Goal: Information Seeking & Learning: Find specific fact

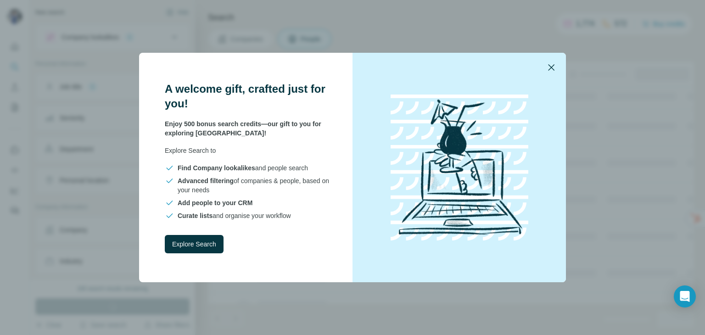
click at [553, 70] on icon "button" at bounding box center [551, 67] width 11 height 11
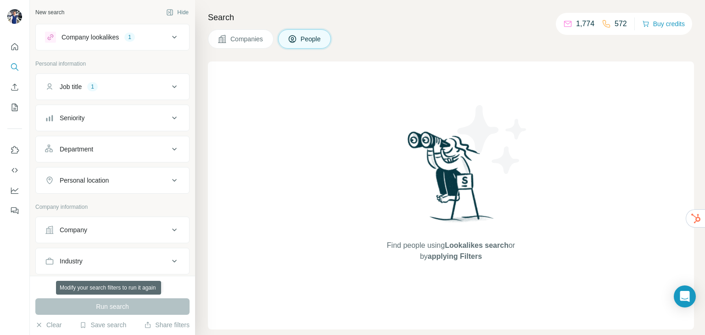
click at [122, 307] on div "Run search" at bounding box center [112, 306] width 154 height 17
click at [169, 88] on icon at bounding box center [174, 86] width 11 height 11
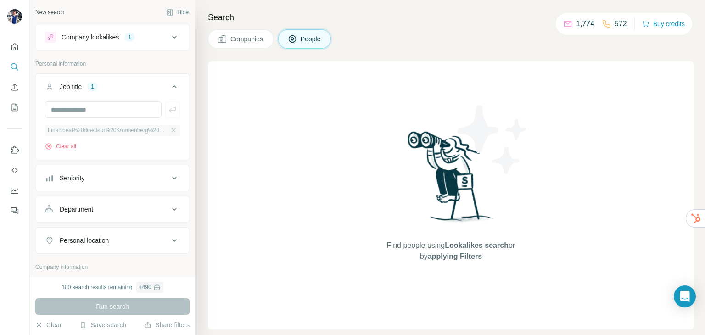
click at [132, 125] on div "Financieel%20directeur%20Kroonenberg%20Groep" at bounding box center [112, 130] width 135 height 11
click at [170, 129] on icon "button" at bounding box center [173, 130] width 7 height 7
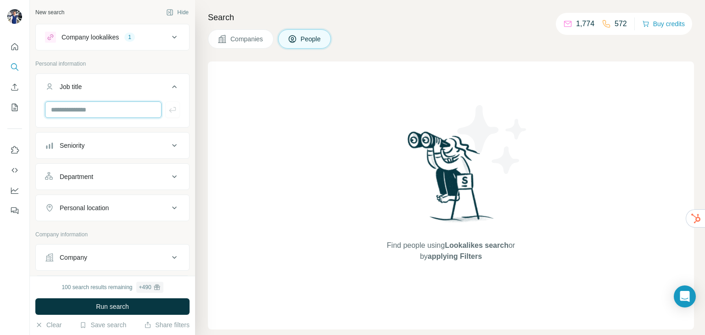
click at [117, 110] on input "text" at bounding box center [103, 109] width 117 height 17
type input "**********"
click at [172, 36] on icon at bounding box center [174, 37] width 5 height 3
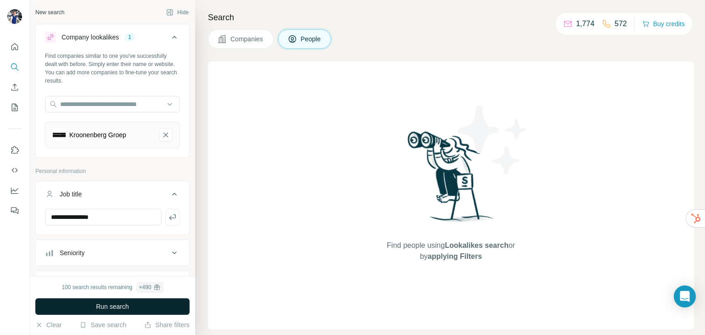
click at [122, 307] on span "Run search" at bounding box center [112, 306] width 33 height 9
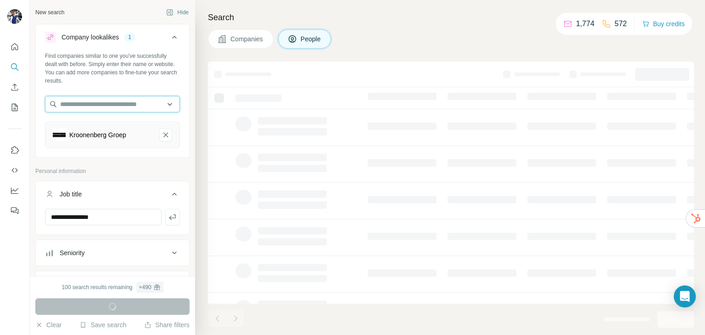
click at [114, 102] on input "text" at bounding box center [112, 104] width 135 height 17
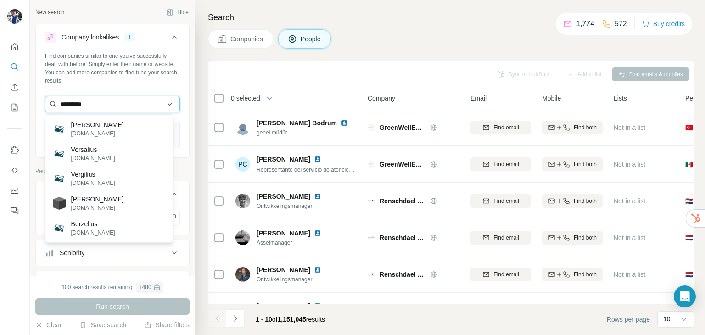
click at [104, 100] on input "*********" at bounding box center [112, 104] width 135 height 17
type input "*"
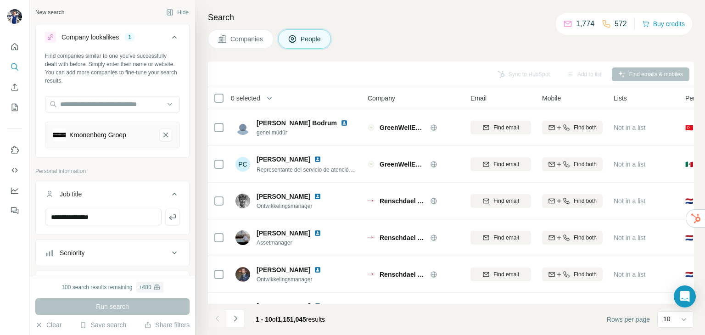
click at [409, 42] on div "Companies People" at bounding box center [451, 38] width 486 height 19
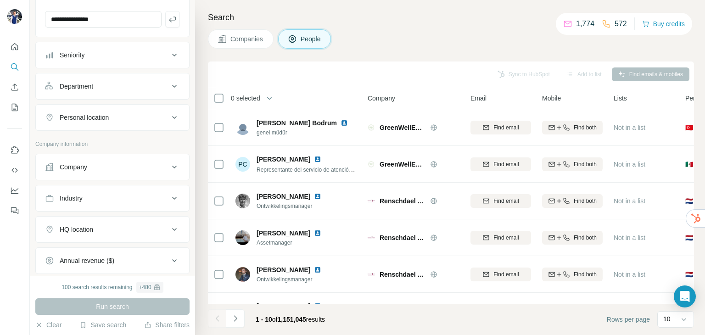
scroll to position [197, 0]
click at [172, 117] on icon at bounding box center [174, 118] width 5 height 3
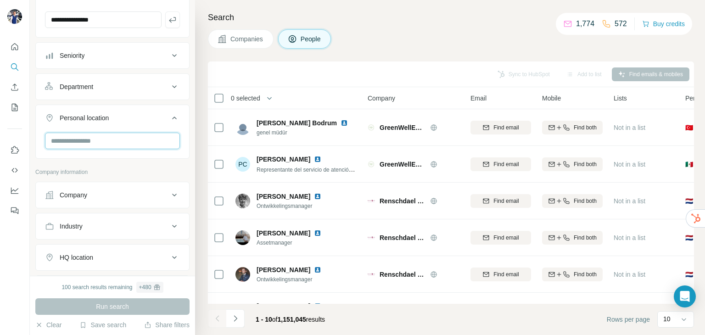
click at [96, 143] on input "text" at bounding box center [112, 141] width 135 height 17
type input "**********"
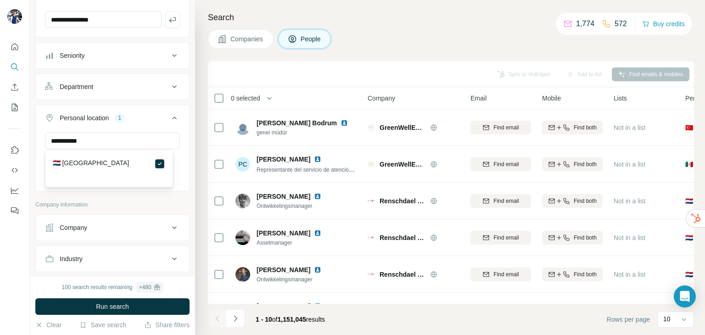
click at [111, 165] on div "🇳🇱 [GEOGRAPHIC_DATA]" at bounding box center [109, 163] width 112 height 11
click at [138, 305] on button "Run search" at bounding box center [112, 306] width 154 height 17
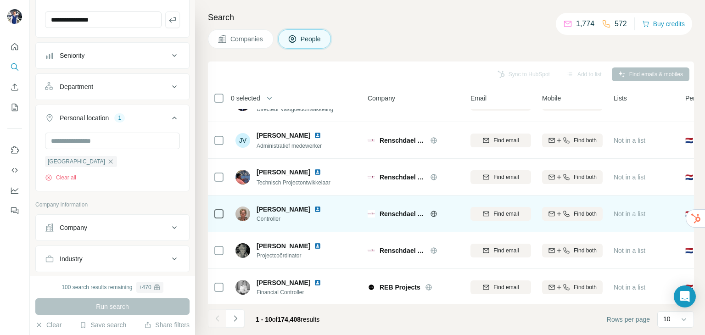
scroll to position [163, 0]
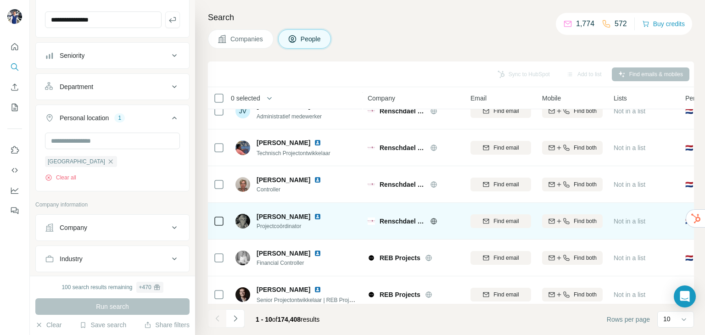
click at [403, 222] on span "Renschdael Groep" at bounding box center [403, 221] width 46 height 9
copy span "Renschdael"
